Goal: Task Accomplishment & Management: Use online tool/utility

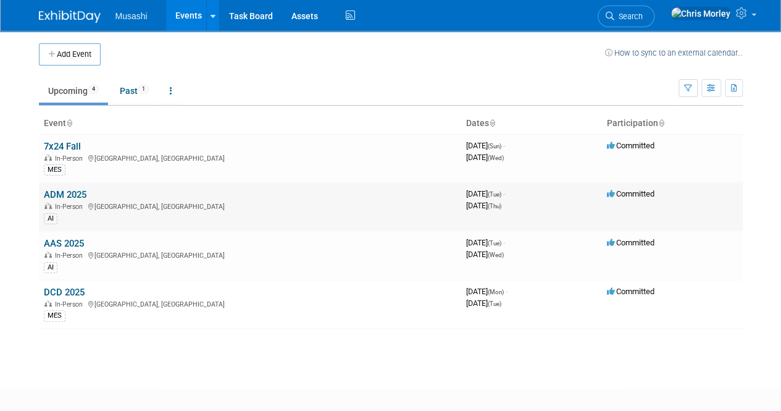
click at [67, 193] on link "ADM 2025" at bounding box center [65, 194] width 43 height 11
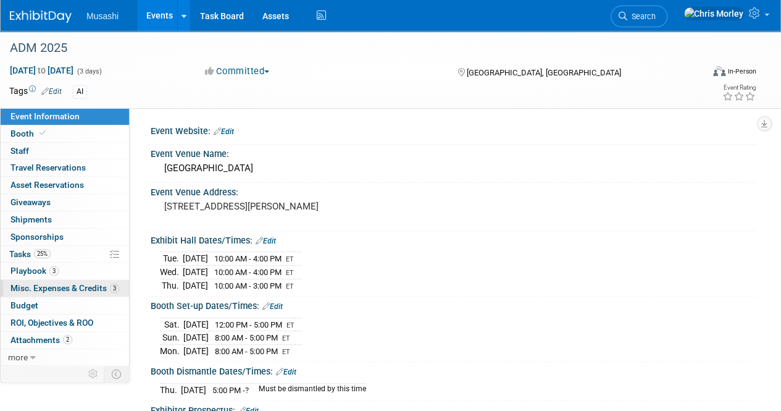
click at [41, 283] on span "Misc. Expenses & Credits 3" at bounding box center [64, 288] width 109 height 10
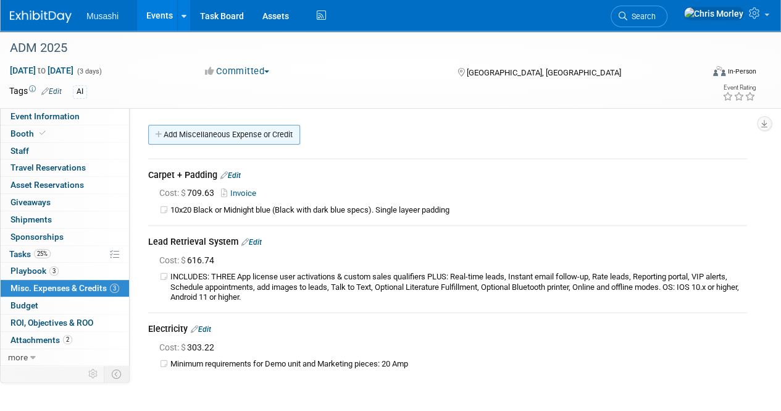
click at [211, 132] on link "Add Miscellaneous Expense or Credit" at bounding box center [224, 135] width 152 height 20
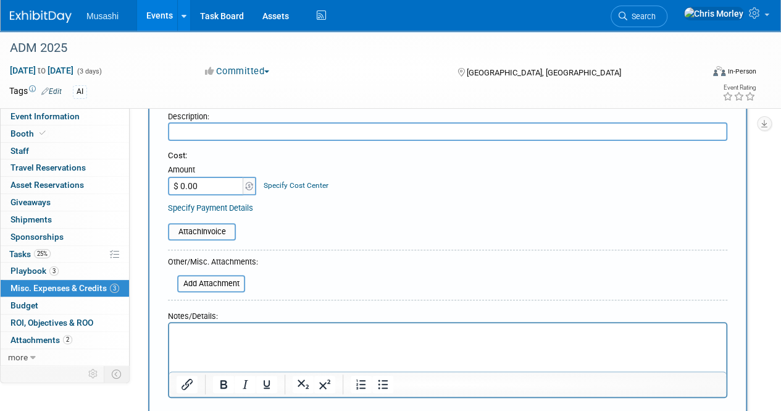
scroll to position [106, 0]
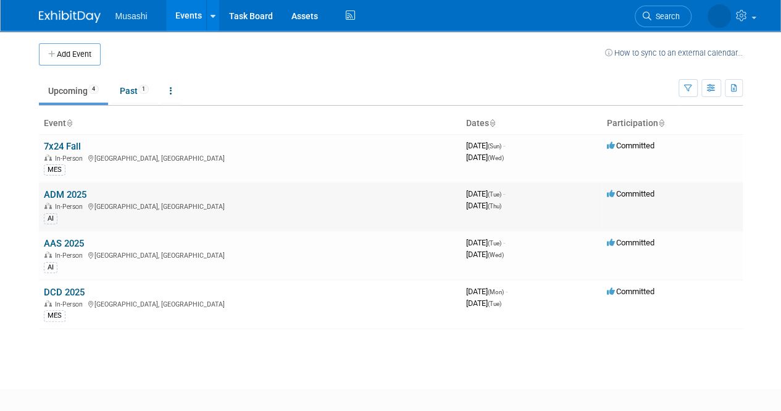
click at [67, 195] on link "ADM 2025" at bounding box center [65, 194] width 43 height 11
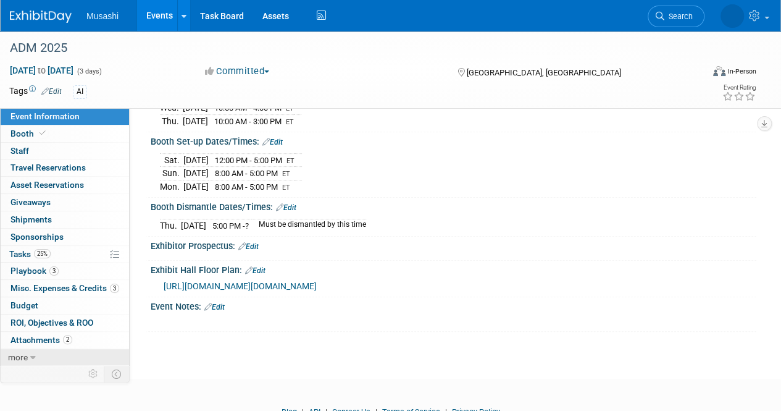
scroll to position [111, 0]
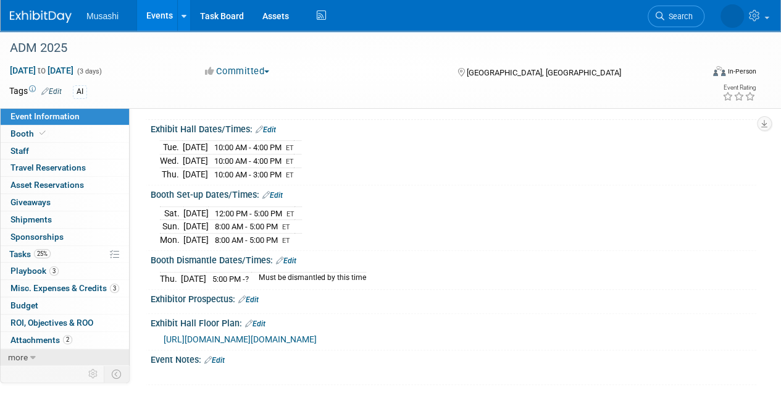
click at [36, 352] on link "more" at bounding box center [65, 357] width 128 height 17
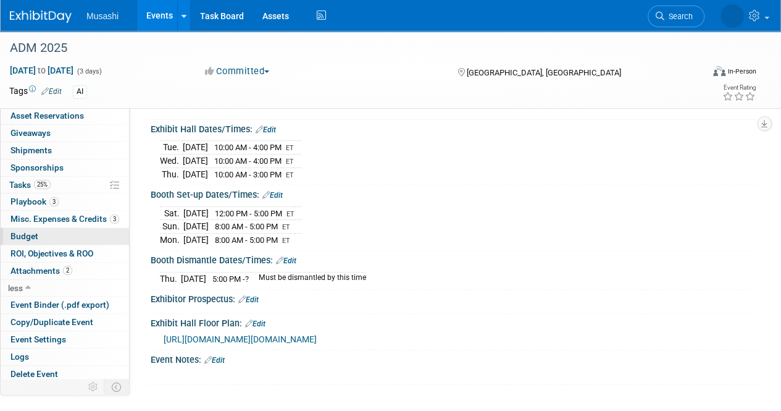
scroll to position [0, 0]
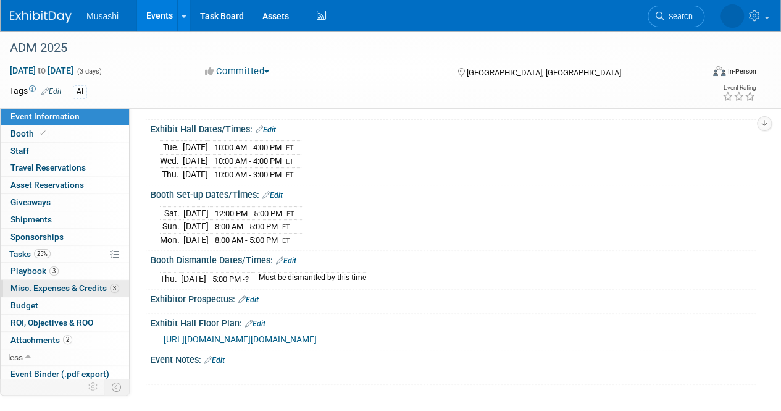
click at [63, 286] on span "Misc. Expenses & Credits 3" at bounding box center [64, 288] width 109 height 10
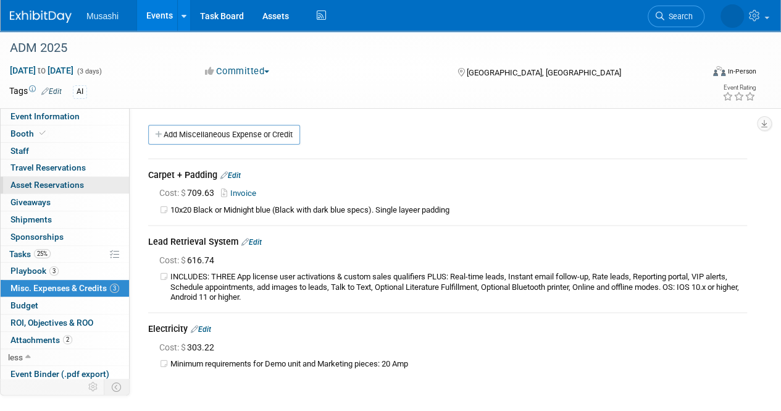
click at [35, 184] on span "Asset Reservations 0" at bounding box center [46, 185] width 73 height 10
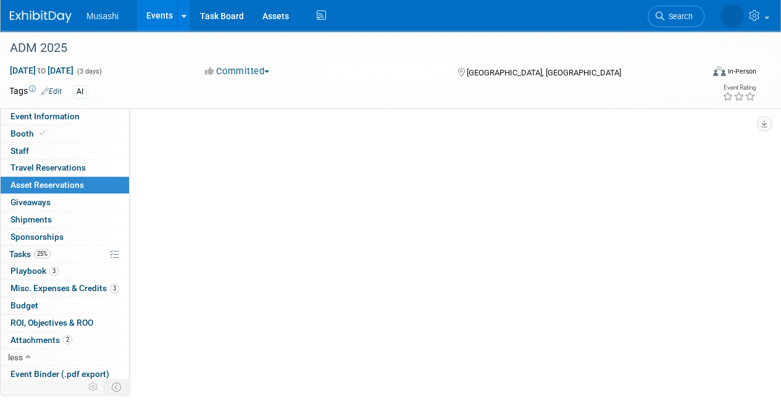
click at [61, 182] on span "Asset Reservations 0" at bounding box center [46, 185] width 73 height 10
click at [63, 188] on span "Asset Reservations 0" at bounding box center [46, 185] width 73 height 10
click at [61, 164] on span "Travel Reservations 0" at bounding box center [47, 167] width 75 height 10
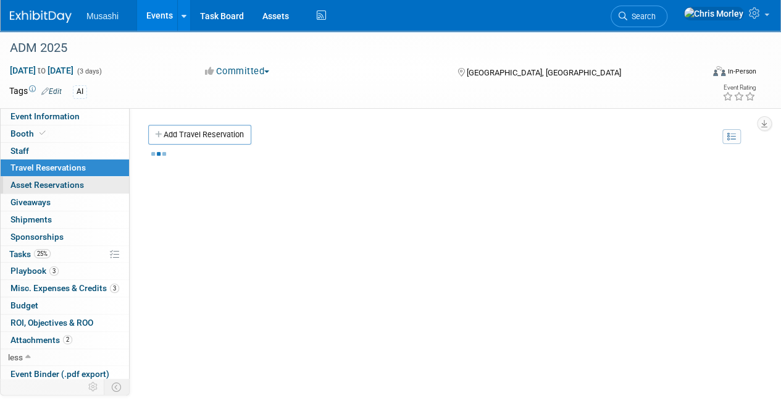
click at [61, 181] on span "Asset Reservations 0" at bounding box center [46, 185] width 73 height 10
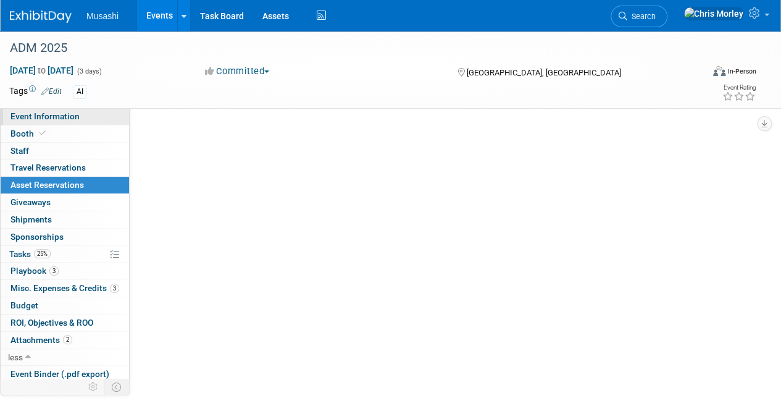
click at [41, 122] on link "Event Information" at bounding box center [65, 116] width 128 height 17
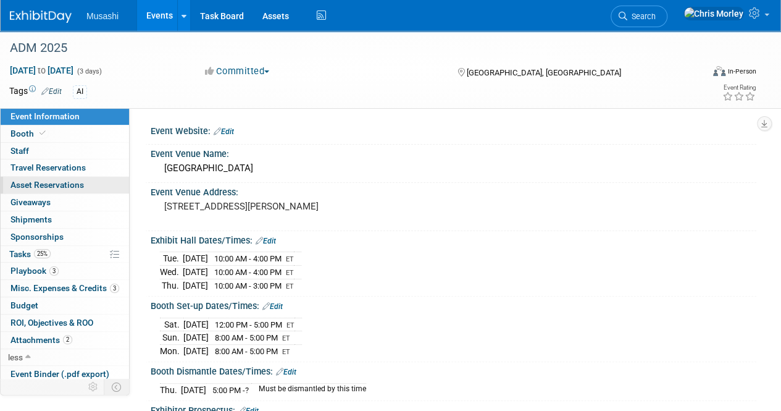
click at [52, 181] on span "Asset Reservations 0" at bounding box center [46, 185] width 73 height 10
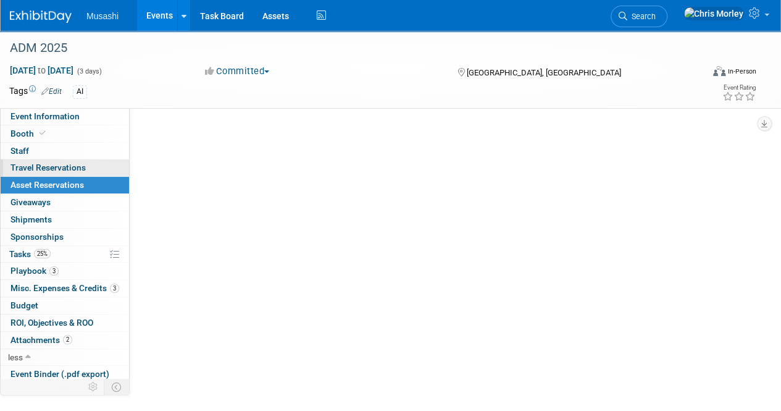
click at [91, 166] on link "0 Travel Reservations 0" at bounding box center [65, 167] width 128 height 17
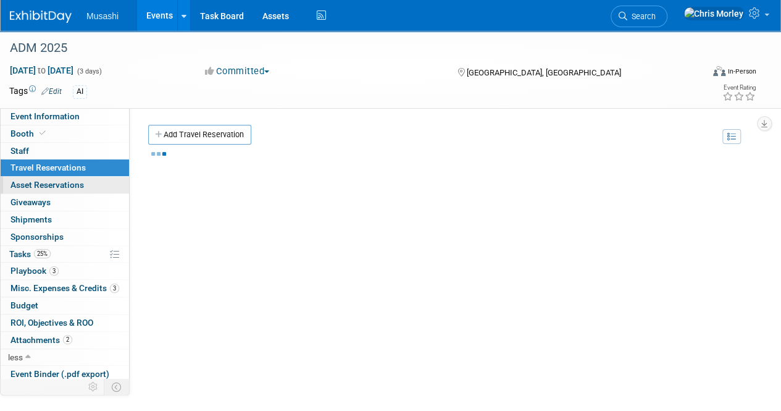
click at [87, 183] on link "0 Asset Reservations 0" at bounding box center [65, 185] width 128 height 17
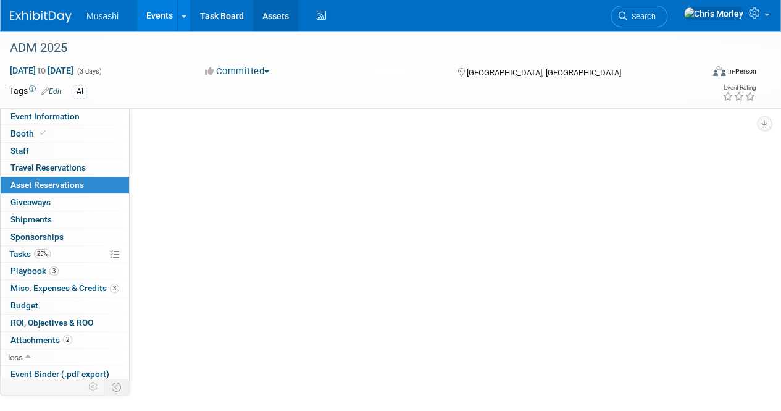
click at [279, 24] on link "Assets" at bounding box center [275, 15] width 45 height 31
click at [270, 17] on link "Assets" at bounding box center [275, 15] width 45 height 31
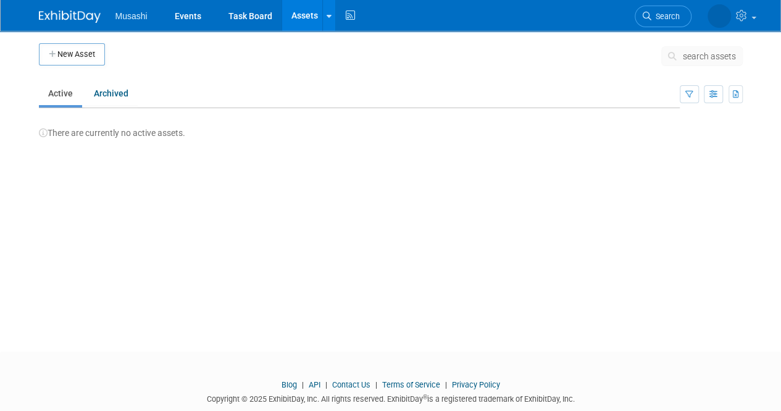
click at [61, 18] on img at bounding box center [70, 16] width 62 height 12
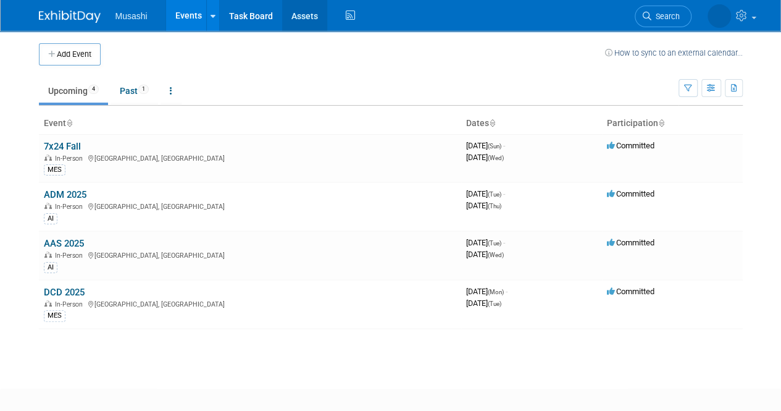
click at [309, 27] on link "Assets" at bounding box center [304, 15] width 45 height 31
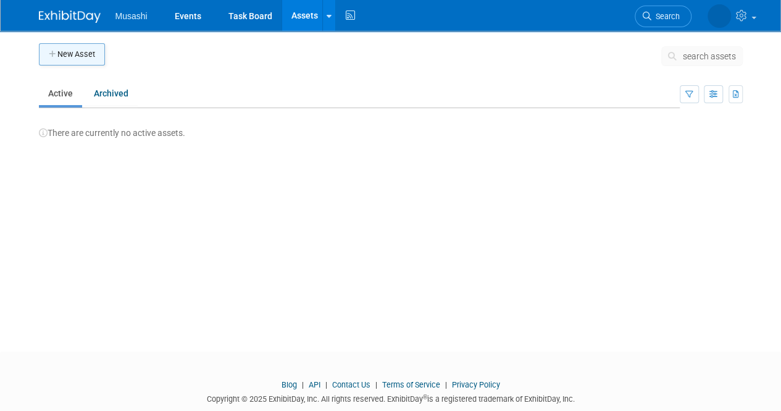
click at [70, 52] on button "New Asset" at bounding box center [72, 54] width 66 height 22
